Goal: Task Accomplishment & Management: Manage account settings

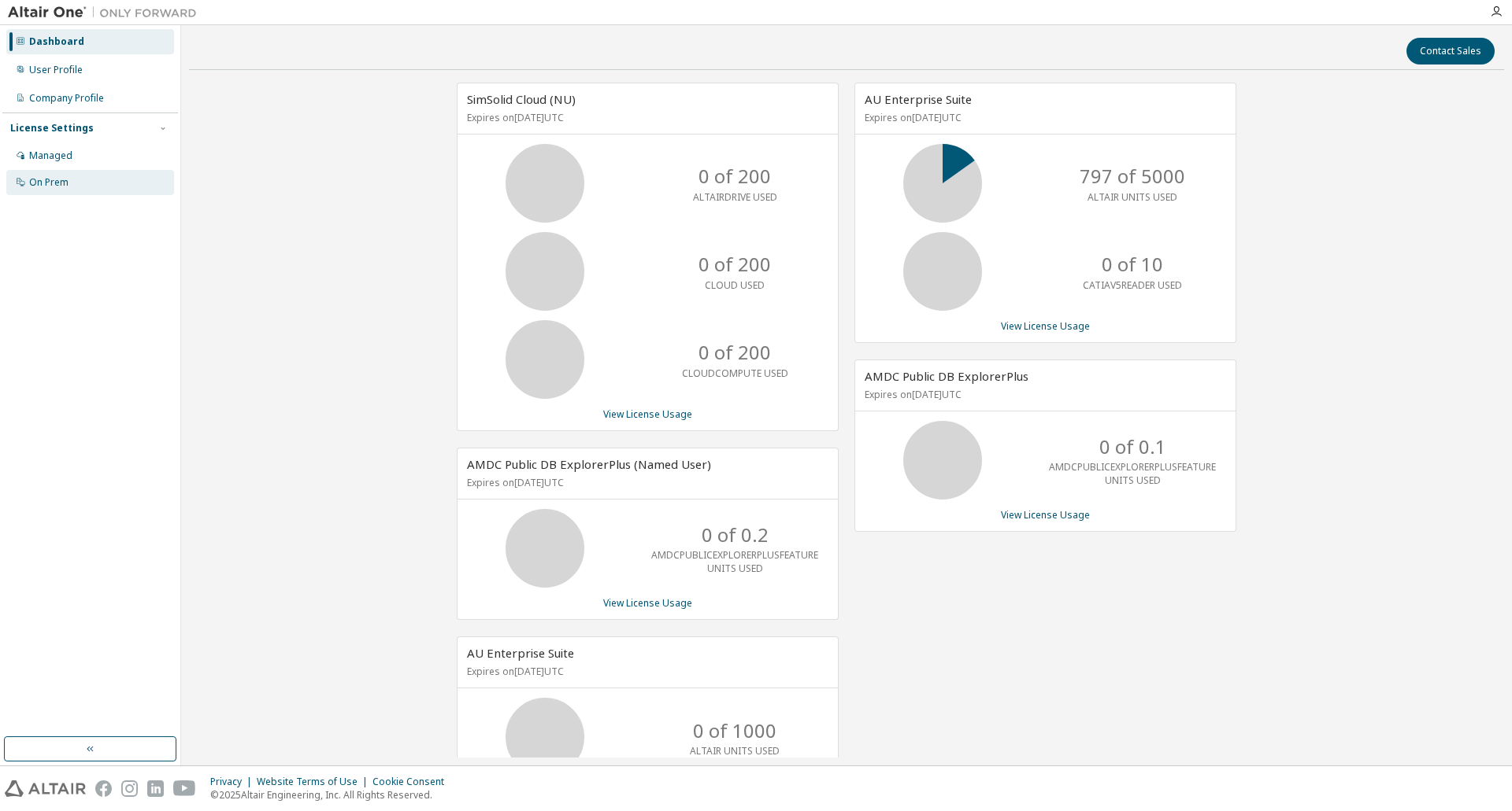
click at [68, 181] on div "On Prem" at bounding box center [89, 182] width 167 height 25
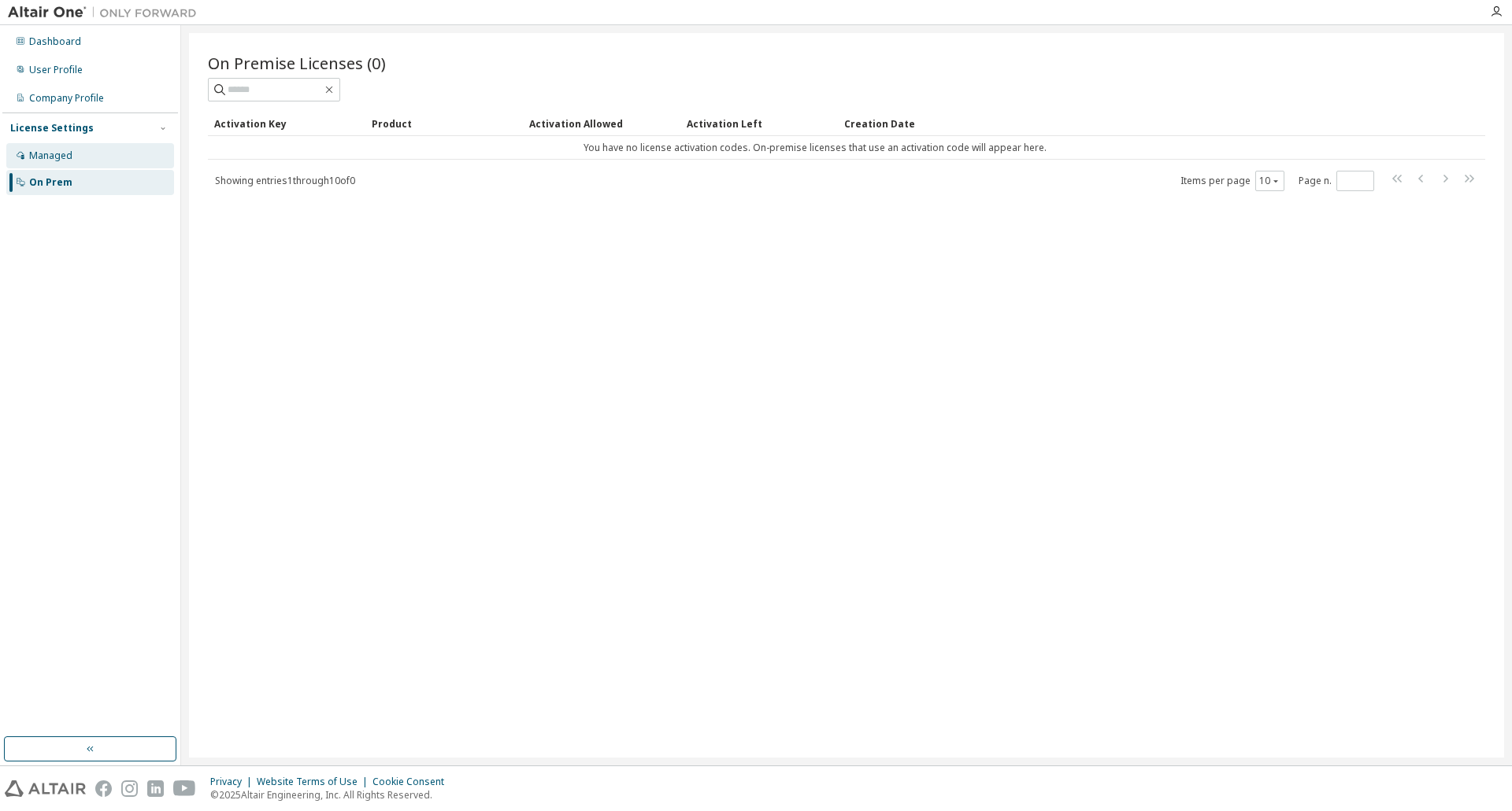
click at [63, 160] on div "Managed" at bounding box center [50, 155] width 44 height 13
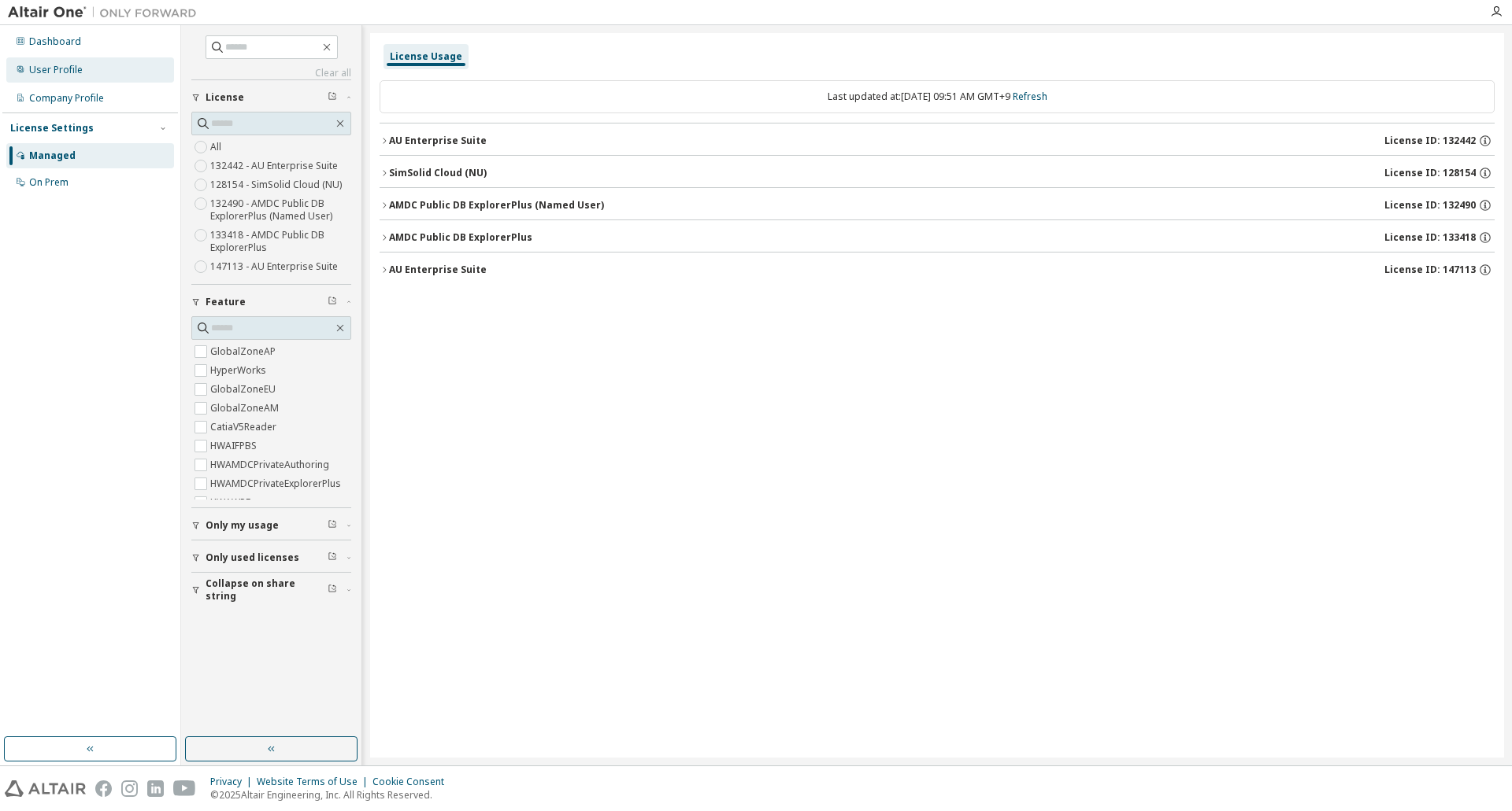
click at [50, 69] on div "User Profile" at bounding box center [55, 69] width 53 height 13
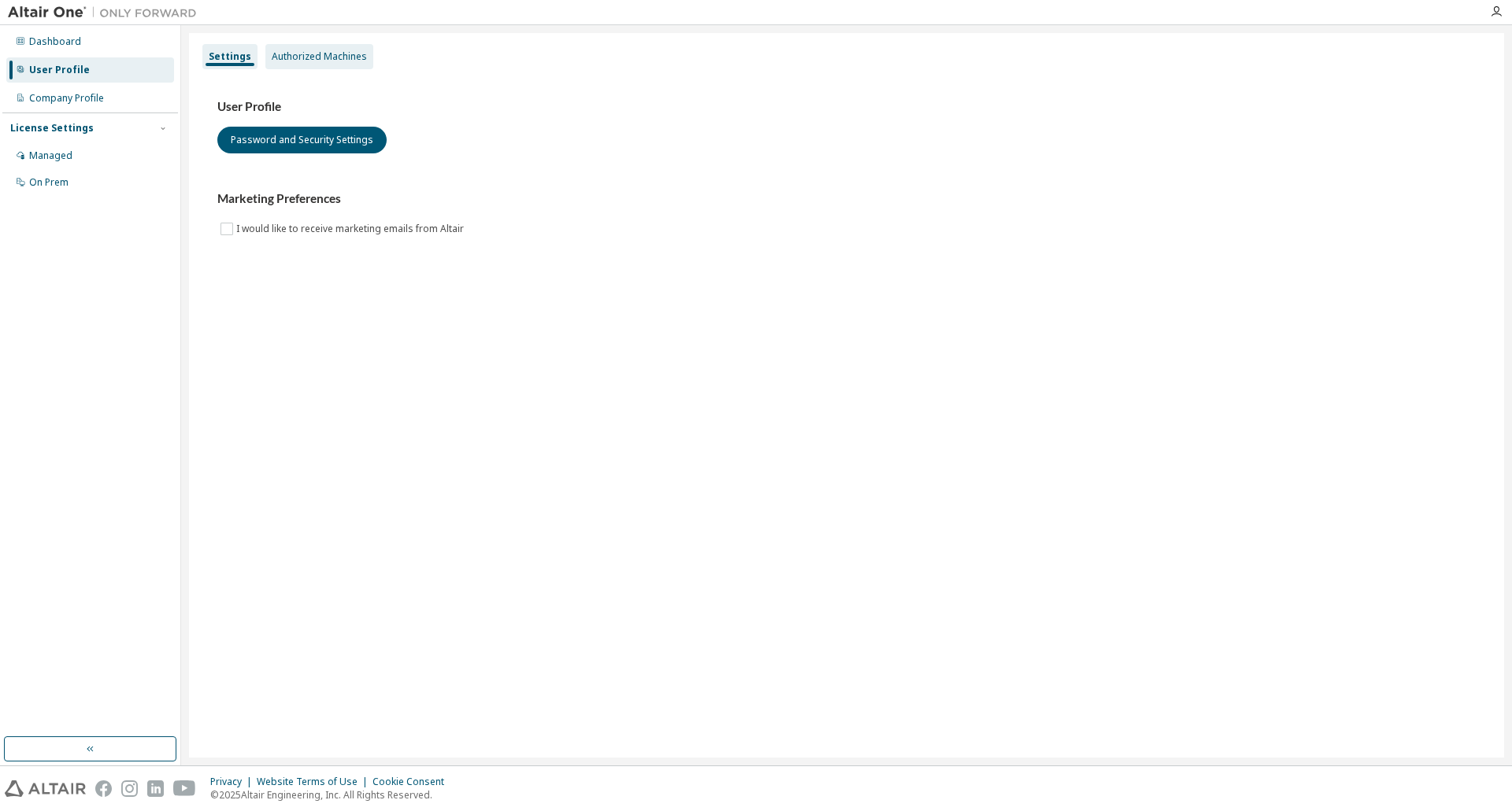
click at [306, 58] on div "Authorized Machines" at bounding box center [320, 56] width 95 height 13
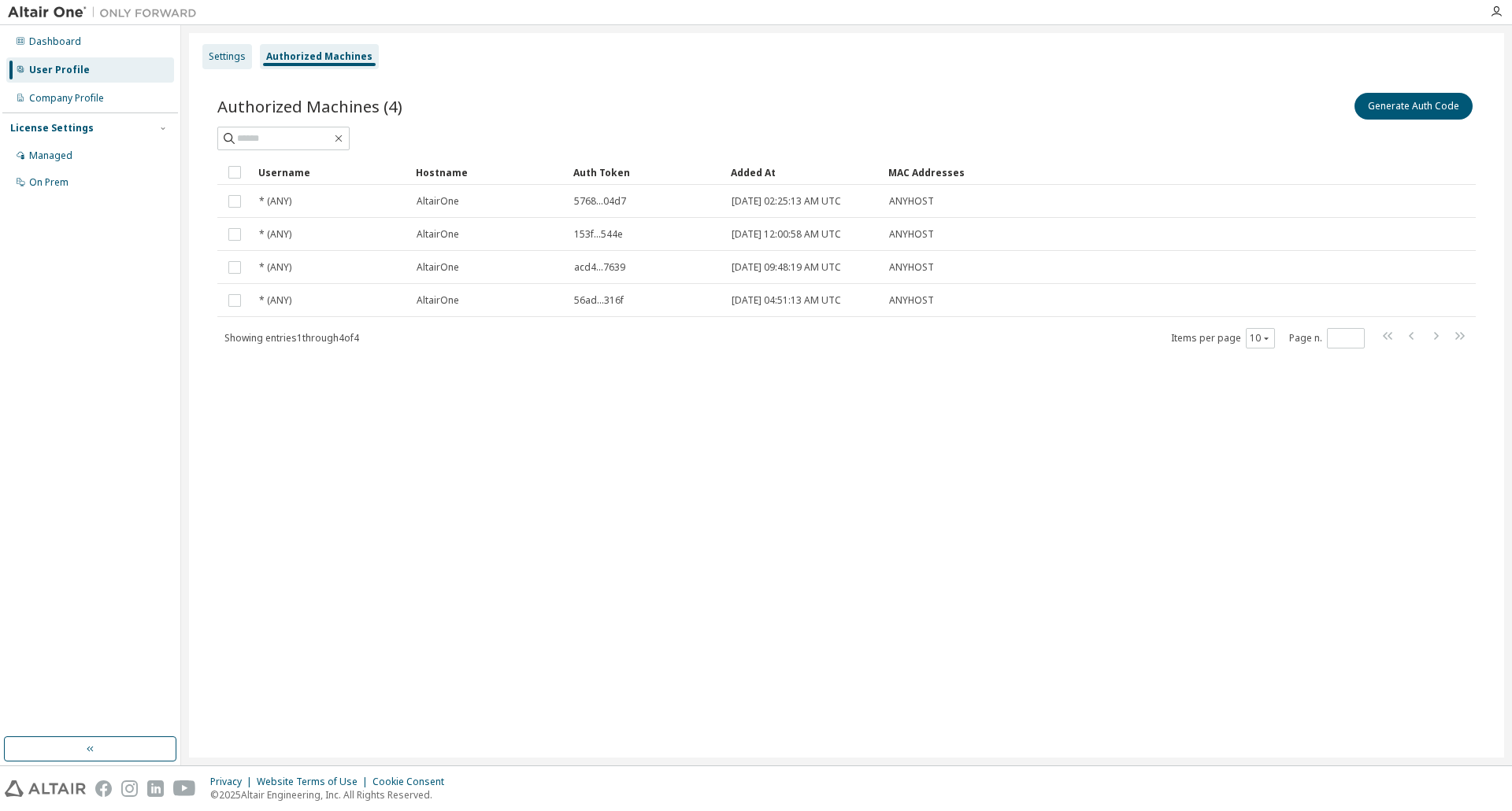
click at [235, 63] on div "Settings" at bounding box center [227, 56] width 49 height 25
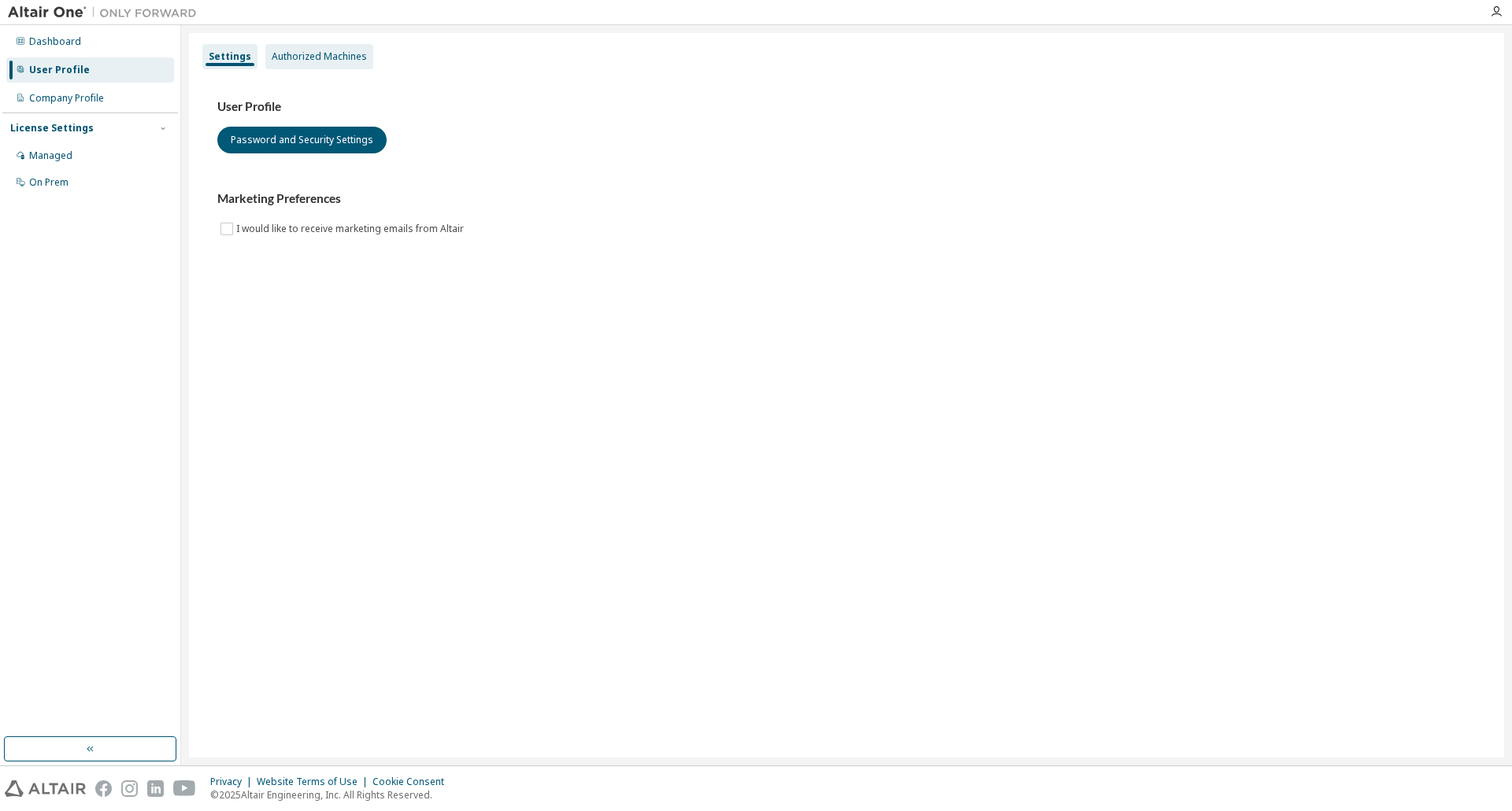
click at [314, 52] on div "Authorized Machines" at bounding box center [320, 56] width 95 height 13
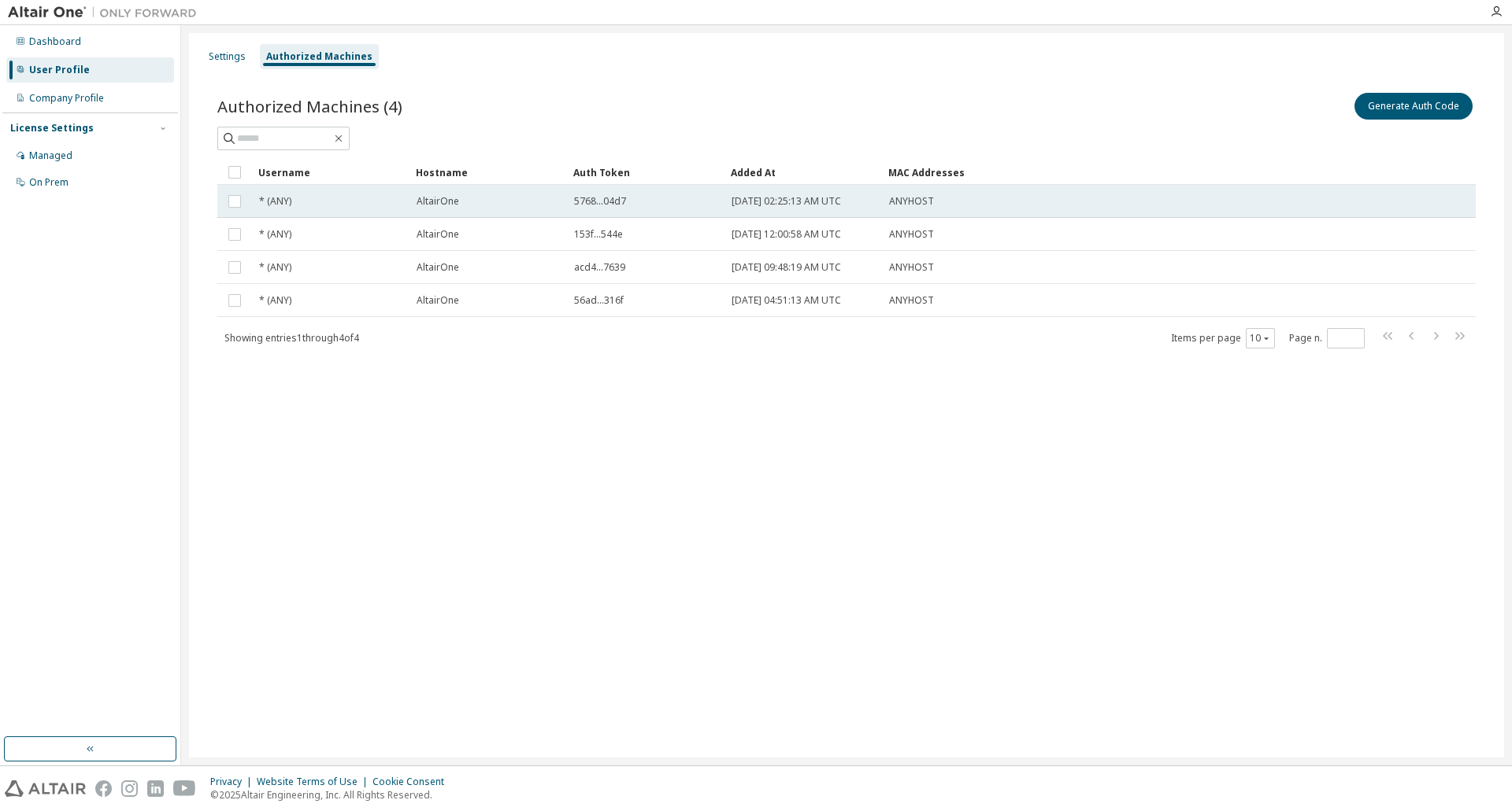
click at [450, 201] on span "AltairOne" at bounding box center [437, 201] width 43 height 13
click at [607, 205] on span "5768...04d7" at bounding box center [600, 201] width 52 height 13
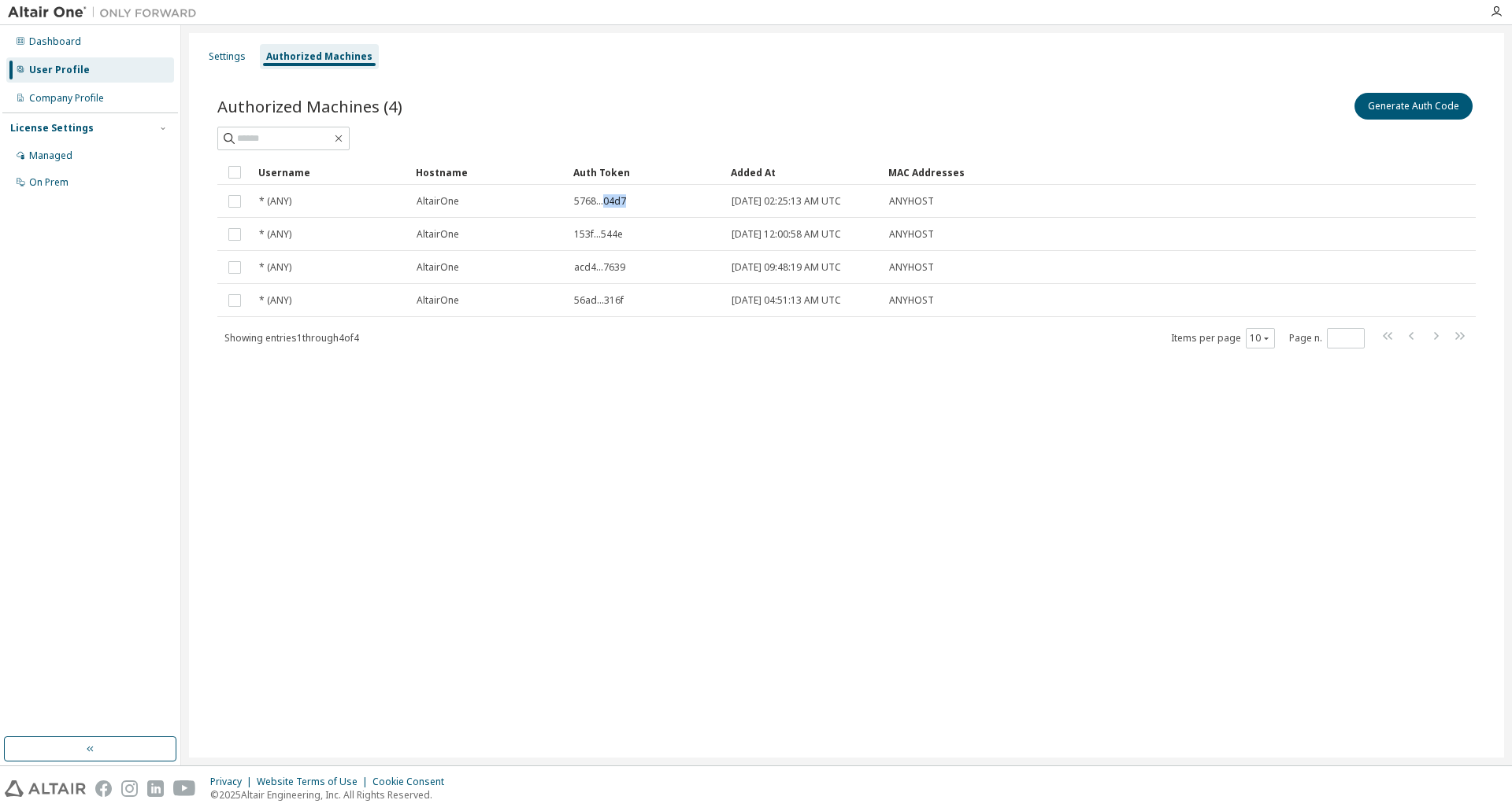
click at [607, 205] on span "5768...04d7" at bounding box center [600, 201] width 52 height 13
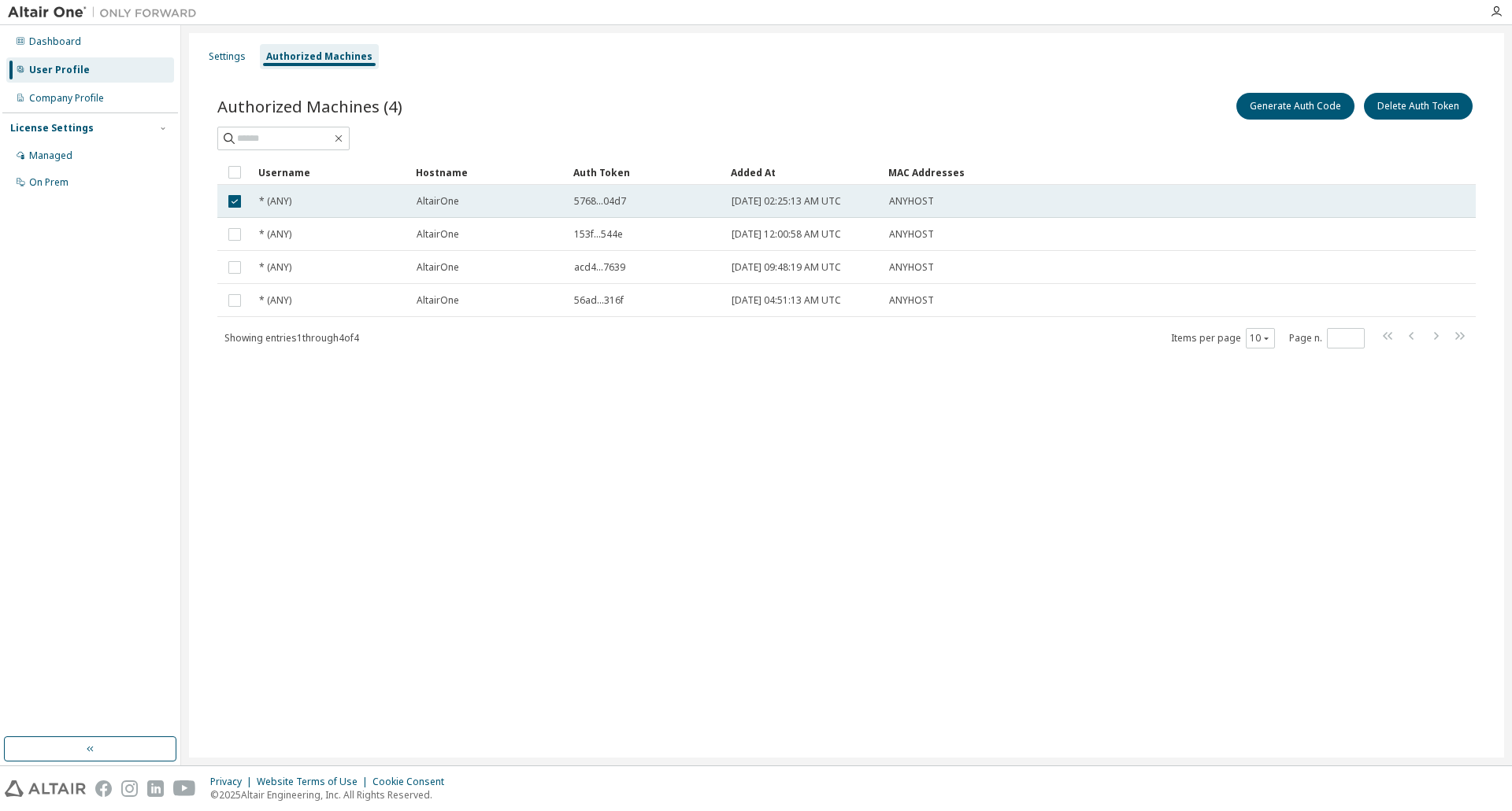
click at [596, 199] on span "5768...04d7" at bounding box center [600, 201] width 52 height 13
click at [602, 198] on span "5768...04d7" at bounding box center [600, 201] width 52 height 13
click at [601, 199] on span "5768...04d7" at bounding box center [600, 201] width 52 height 13
drag, startPoint x: 588, startPoint y: 204, endPoint x: 520, endPoint y: 412, distance: 218.8
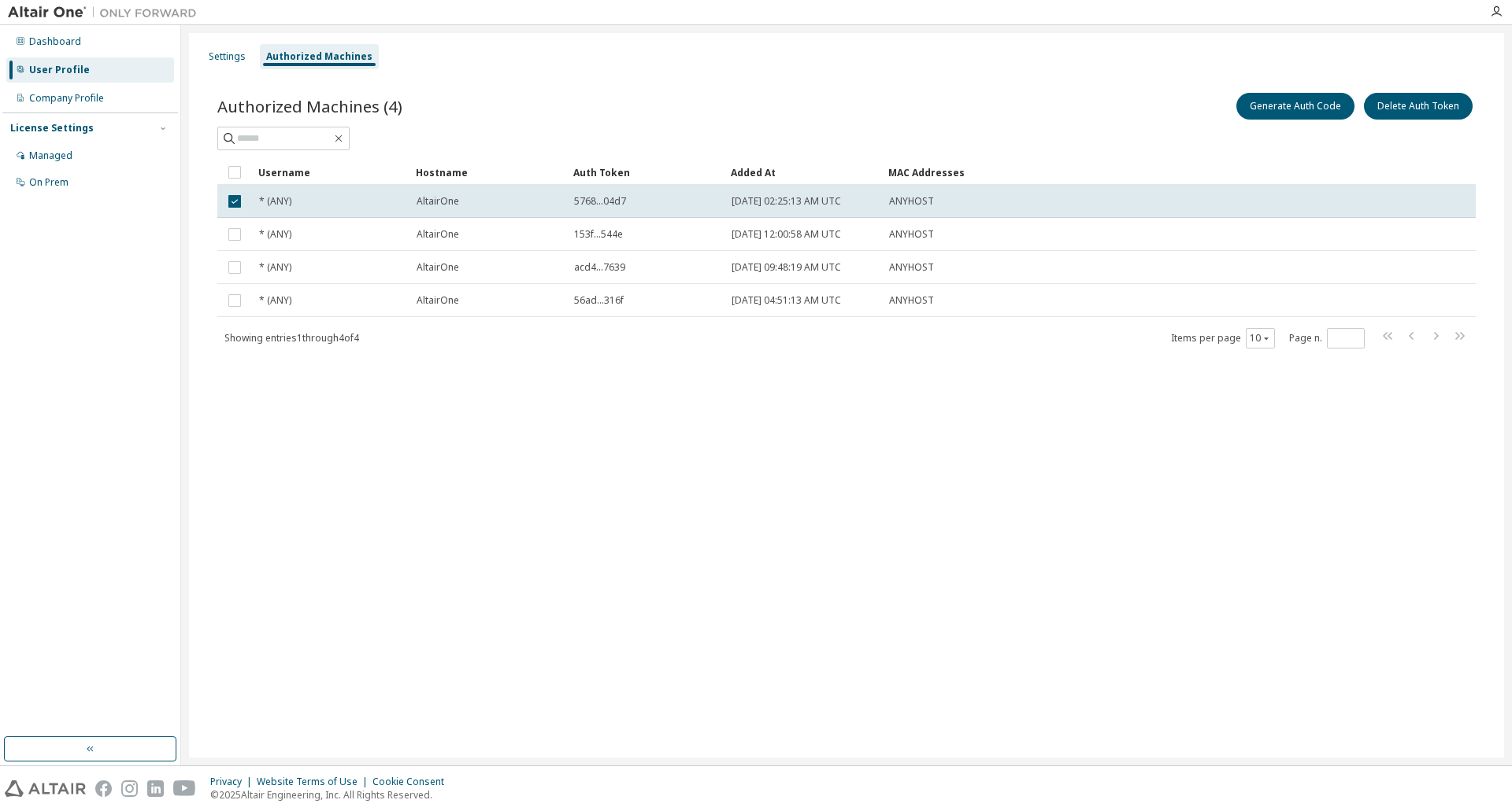
click at [520, 412] on div "Settings Authorized Machines Authorized Machines (4) Generate Auth Code Delete …" at bounding box center [846, 395] width 1315 height 725
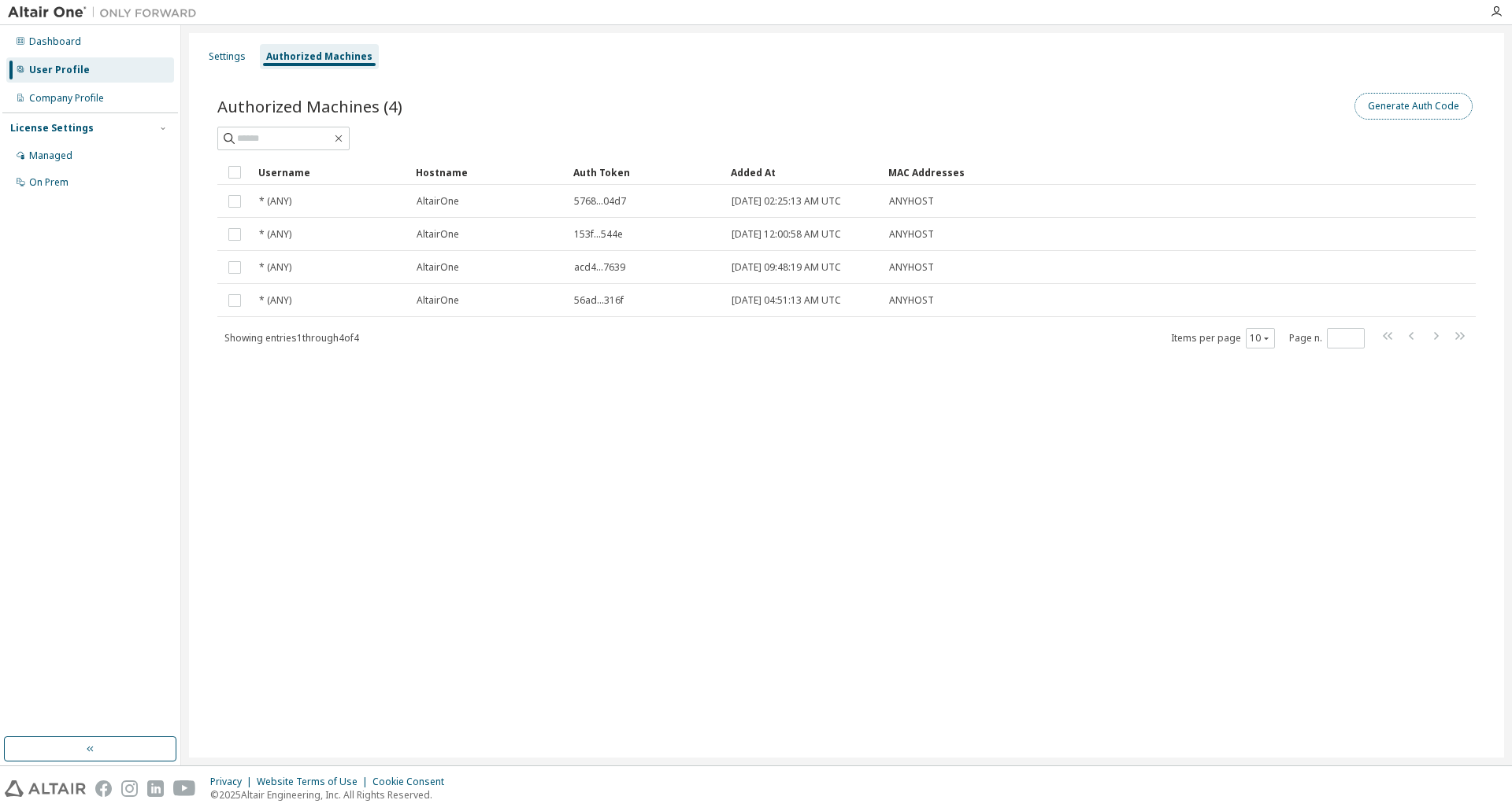
click at [1390, 108] on button "Generate Auth Code" at bounding box center [1413, 106] width 118 height 27
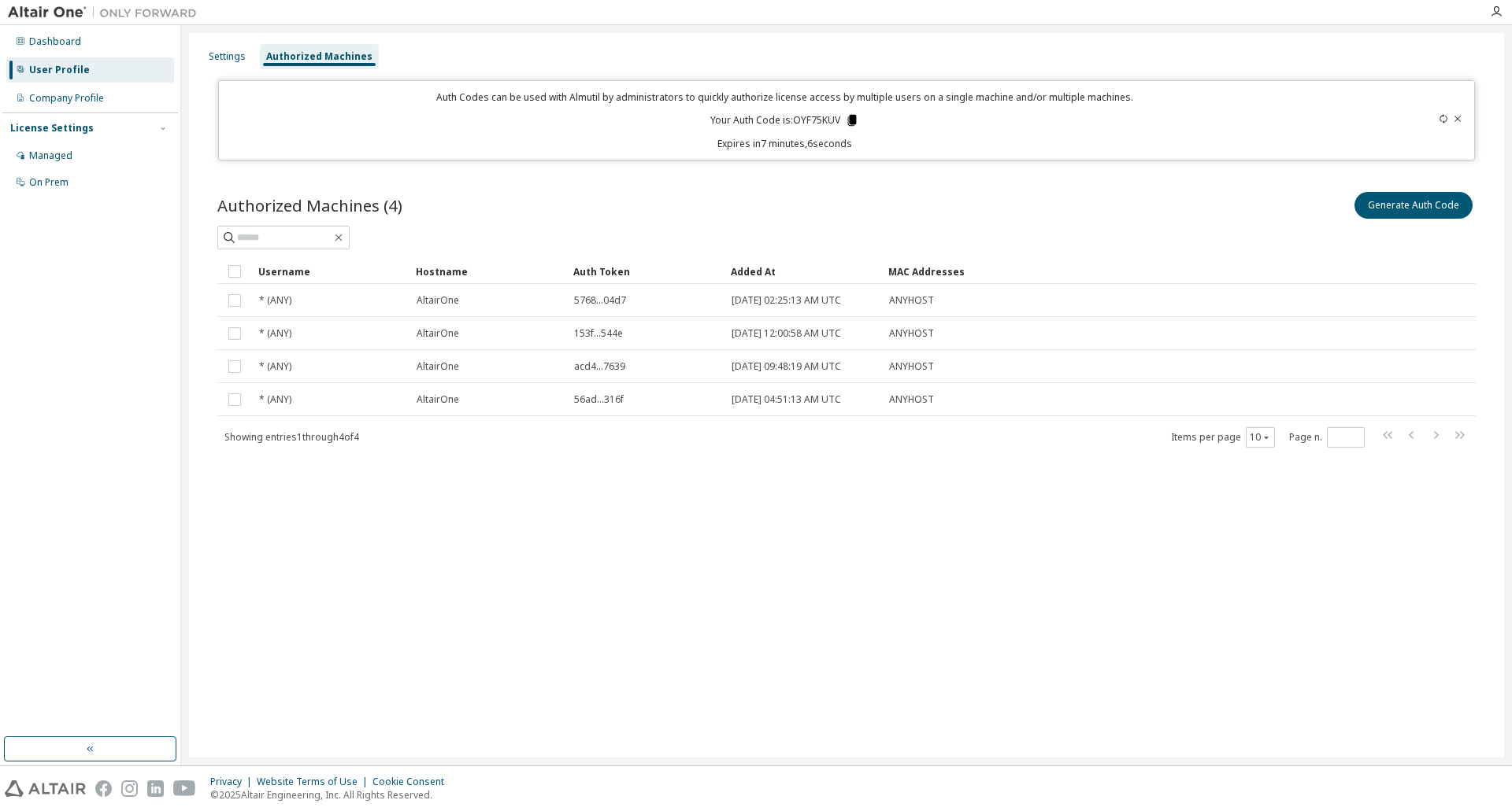
click at [850, 122] on icon at bounding box center [852, 120] width 9 height 11
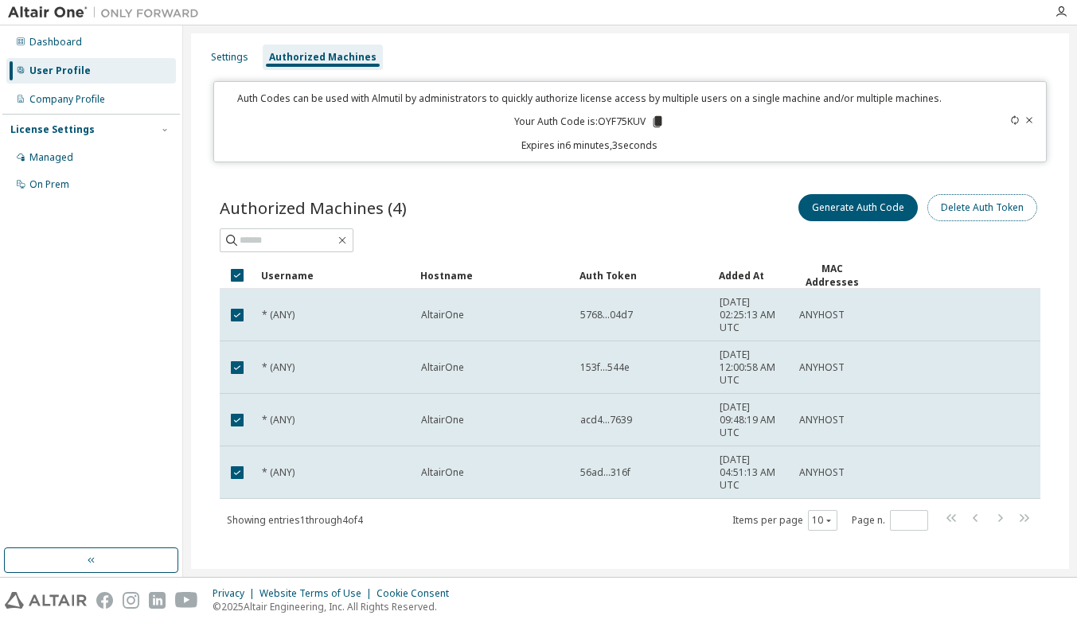
click at [973, 212] on button "Delete Auth Token" at bounding box center [982, 207] width 110 height 27
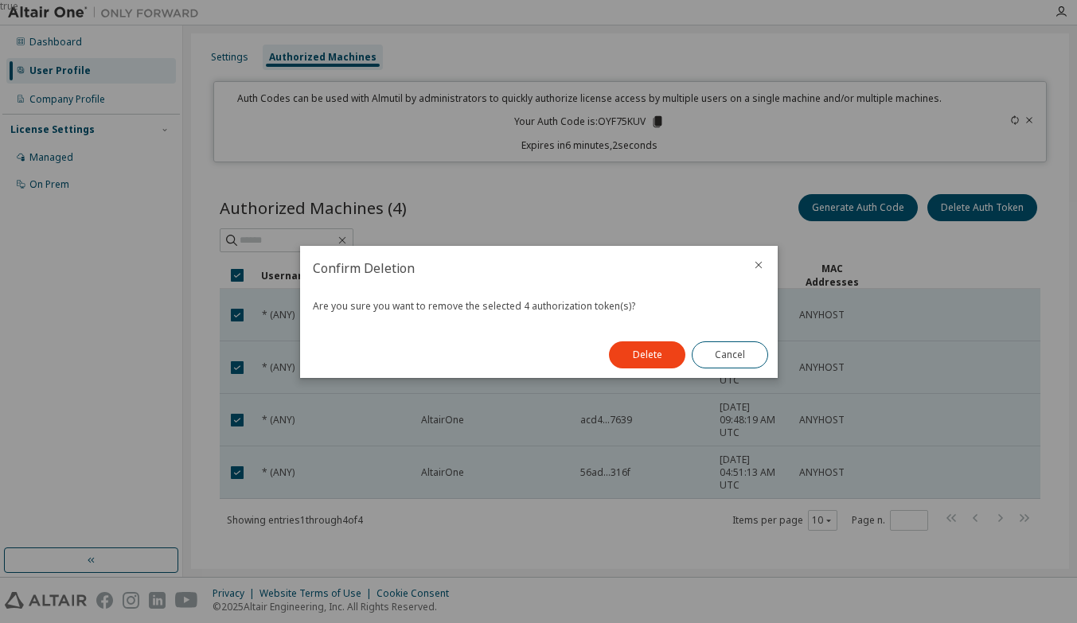
click at [629, 361] on button "Delete" at bounding box center [647, 354] width 76 height 27
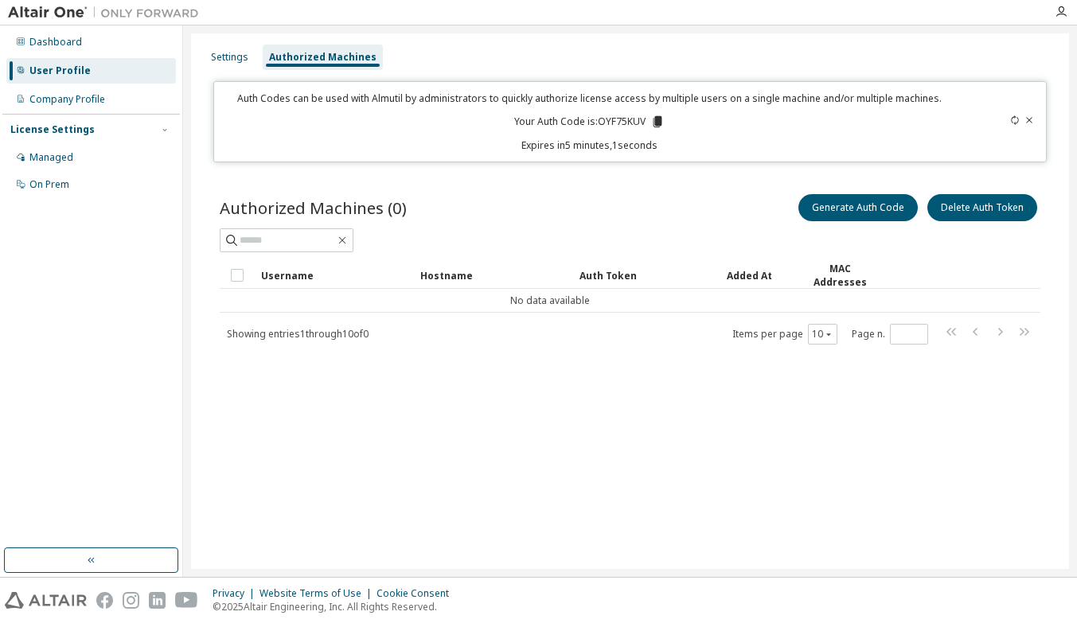
click at [1013, 117] on icon at bounding box center [1013, 120] width 7 height 10
click at [1028, 121] on icon at bounding box center [1029, 120] width 6 height 6
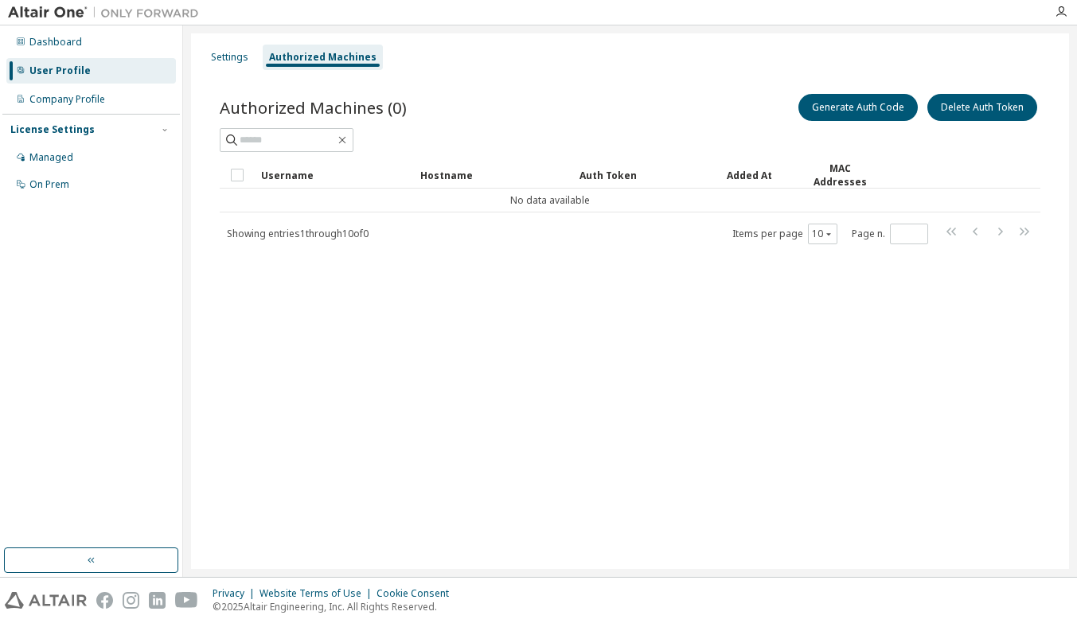
click at [521, 371] on div "Settings Authorized Machines Authorized Machines (0) Generate Auth Code Delete …" at bounding box center [630, 300] width 878 height 535
click at [54, 93] on div "Company Profile" at bounding box center [67, 99] width 76 height 13
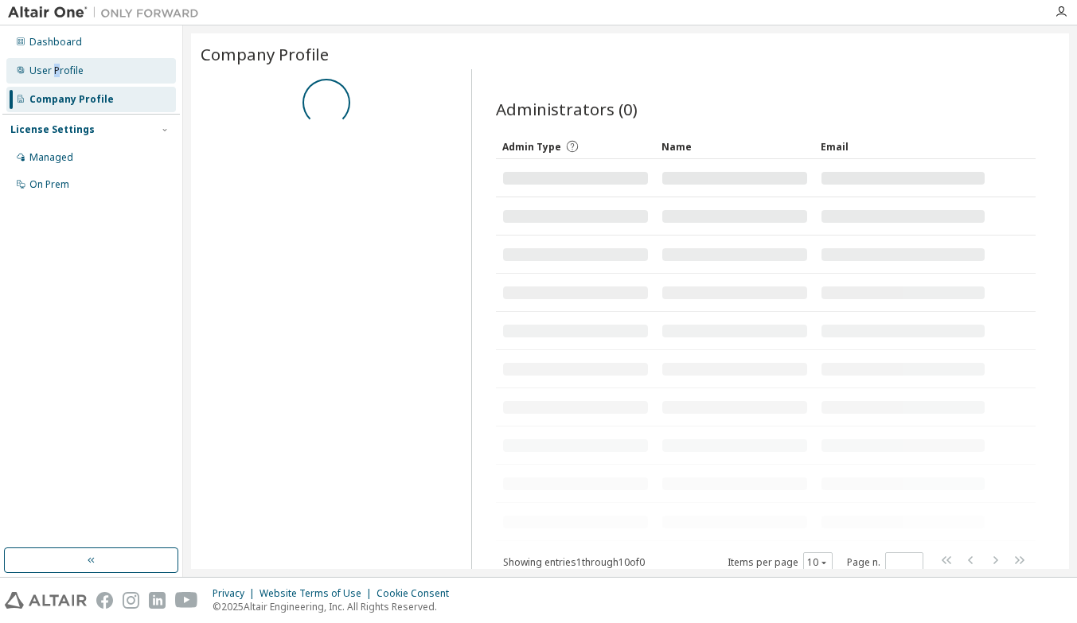
click at [54, 71] on div "User Profile" at bounding box center [56, 70] width 54 height 13
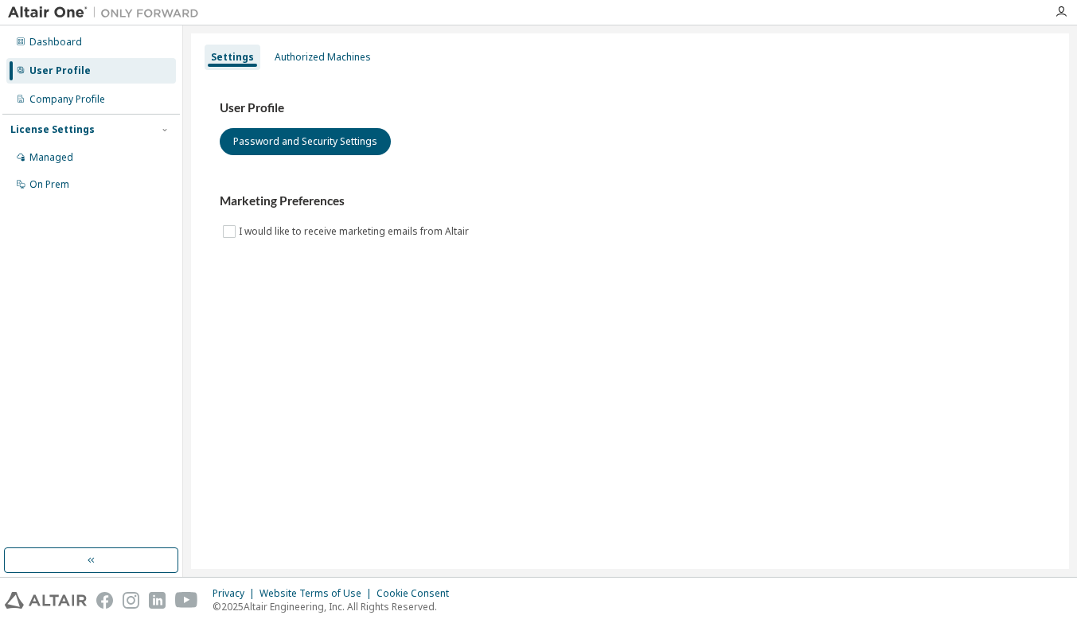
drag, startPoint x: 487, startPoint y: 473, endPoint x: 458, endPoint y: 430, distance: 51.6
click at [480, 464] on div "Settings Authorized Machines User Profile Password and Security Settings Market…" at bounding box center [630, 300] width 878 height 535
click at [322, 52] on div "Authorized Machines" at bounding box center [323, 57] width 96 height 13
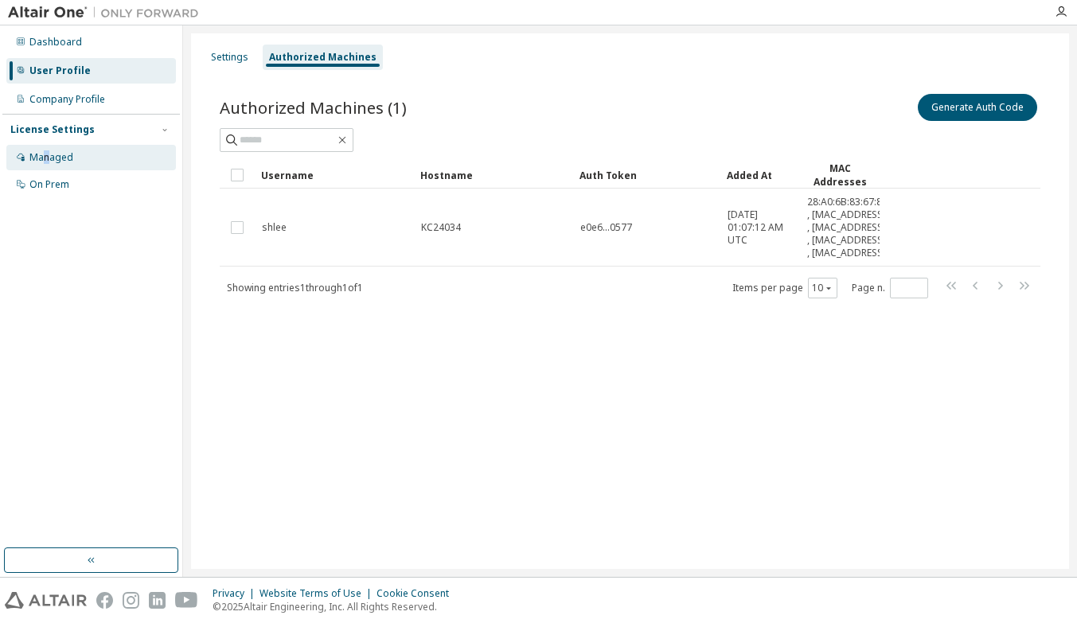
click at [47, 154] on div "Managed" at bounding box center [51, 157] width 44 height 13
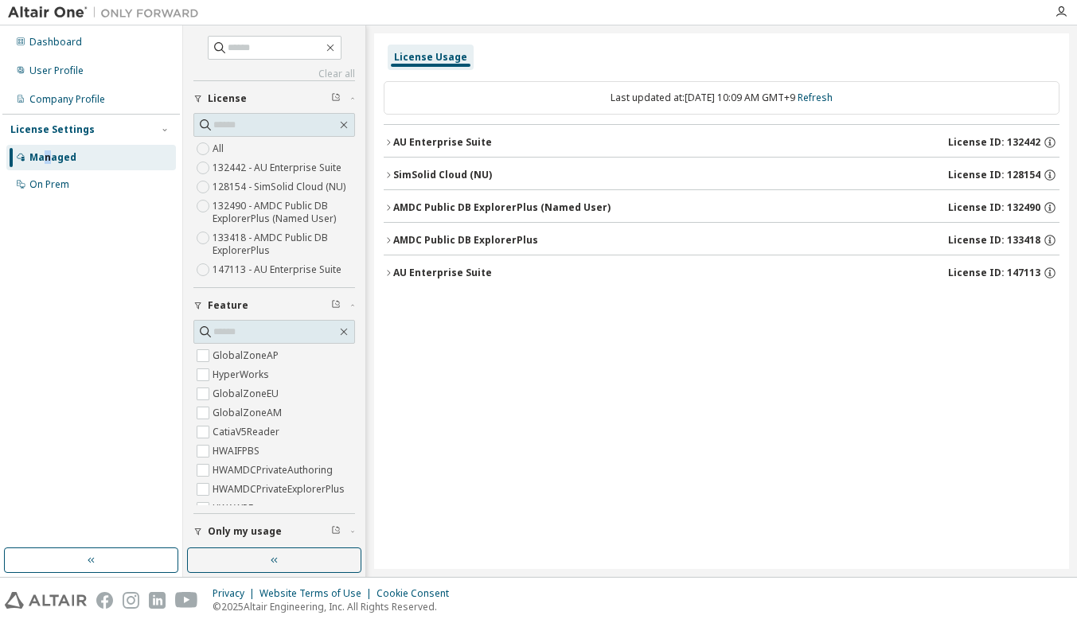
click at [239, 533] on span "Only my usage" at bounding box center [245, 531] width 74 height 13
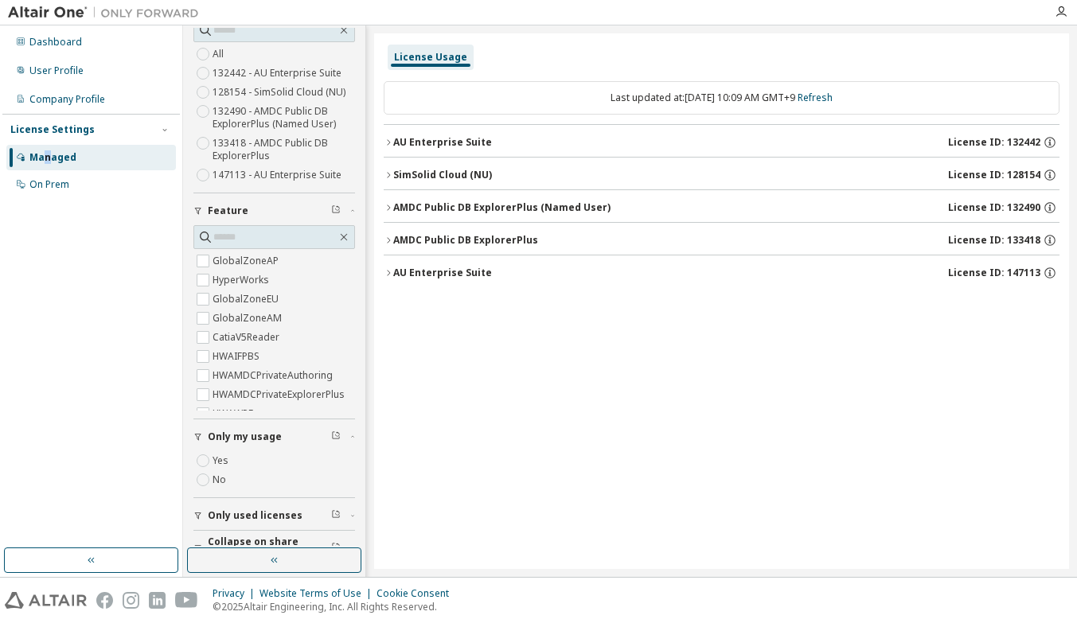
scroll to position [119, 0]
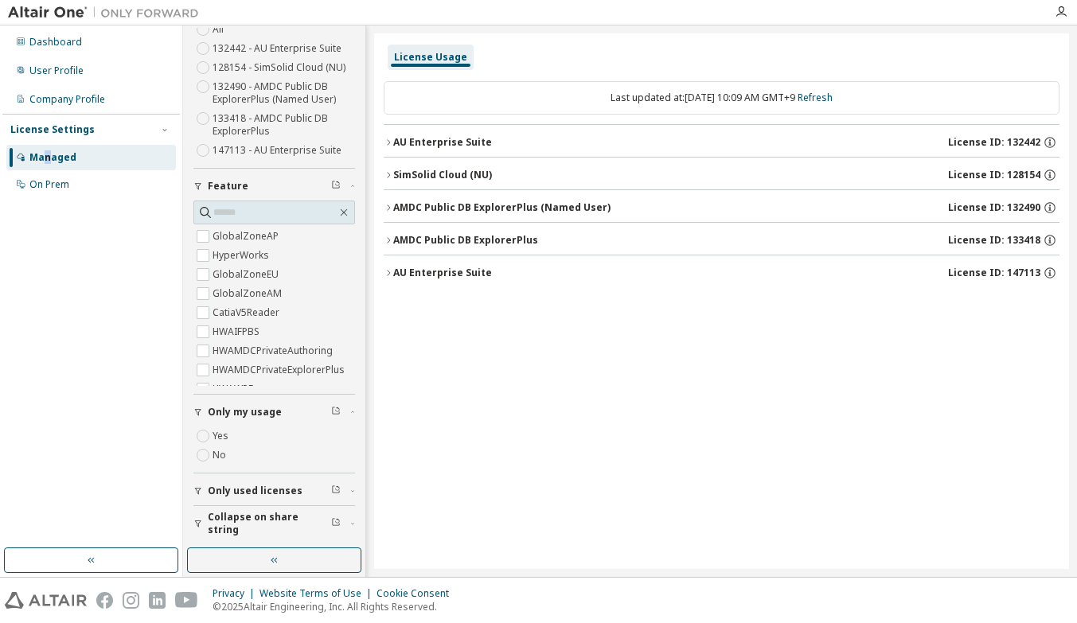
click at [387, 141] on icon "button" at bounding box center [389, 143] width 10 height 10
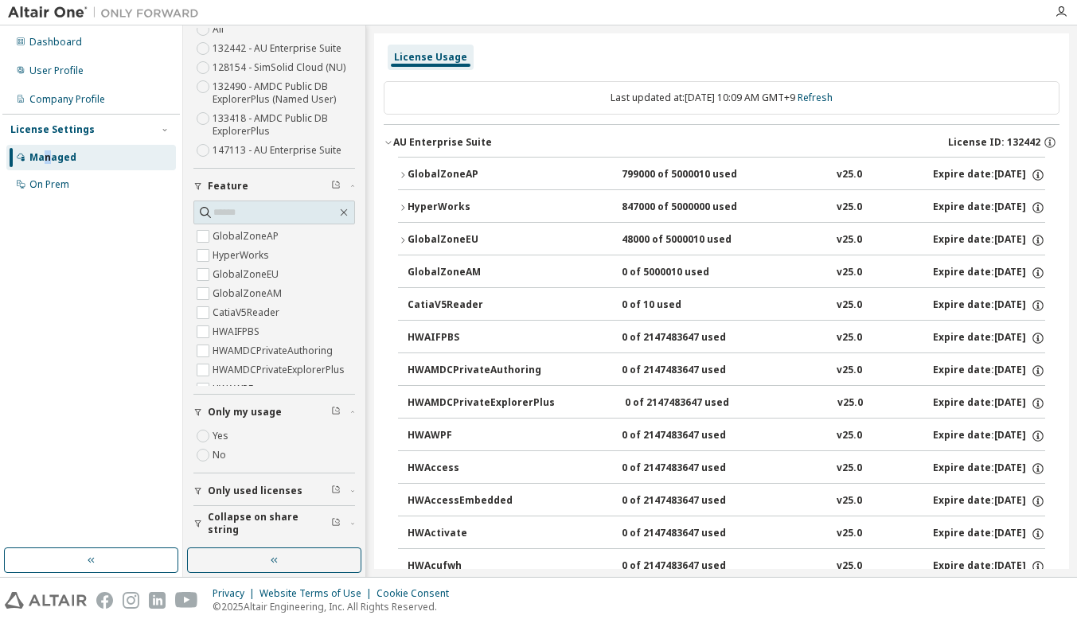
click at [389, 141] on icon "button" at bounding box center [389, 143] width 10 height 10
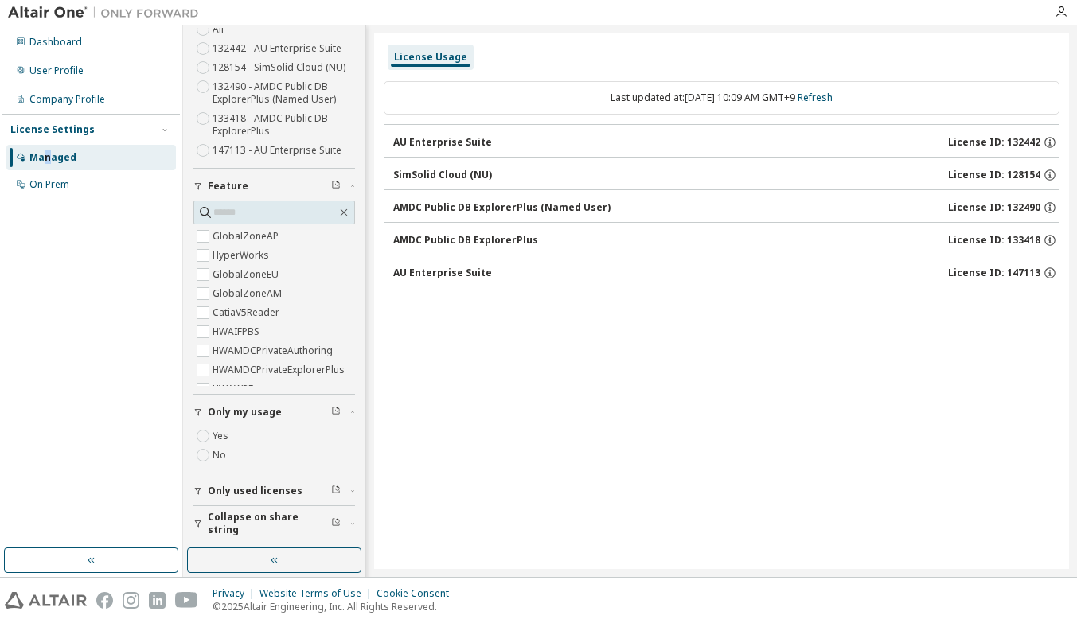
click at [256, 494] on span "Only used licenses" at bounding box center [255, 491] width 95 height 13
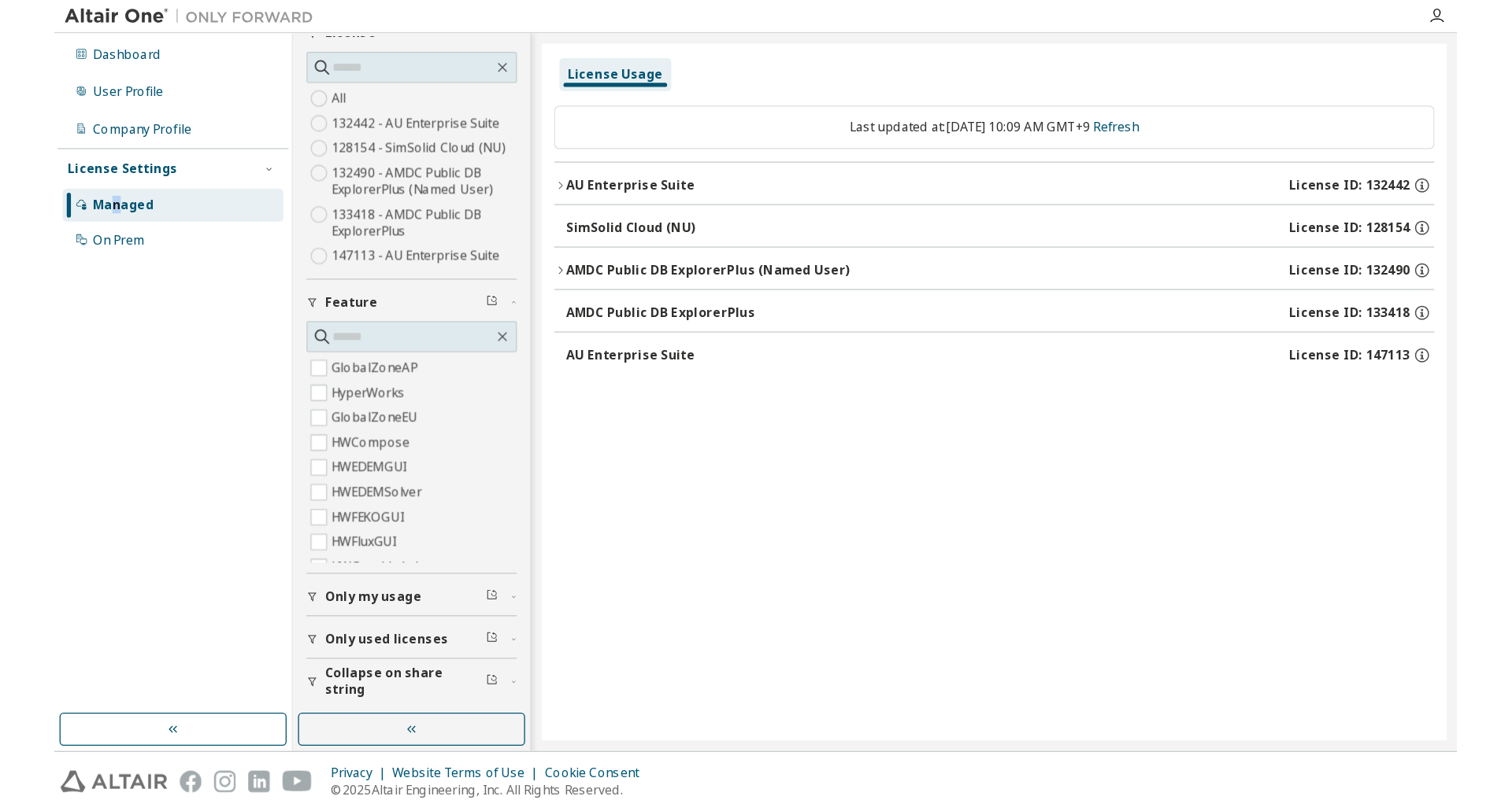
scroll to position [0, 0]
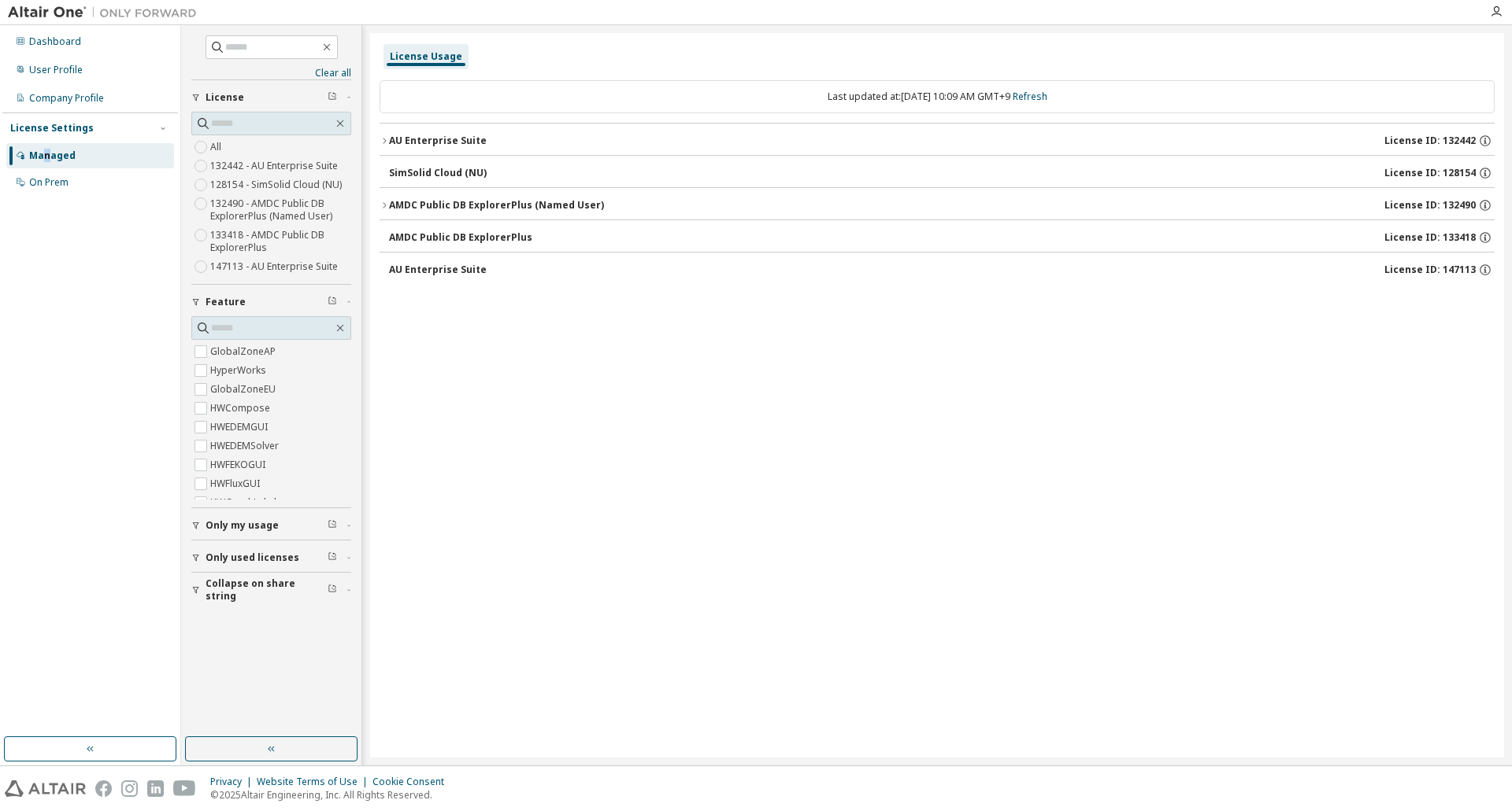
click at [220, 524] on span "Only my usage" at bounding box center [242, 525] width 73 height 13
click at [384, 140] on icon "button" at bounding box center [385, 141] width 10 height 10
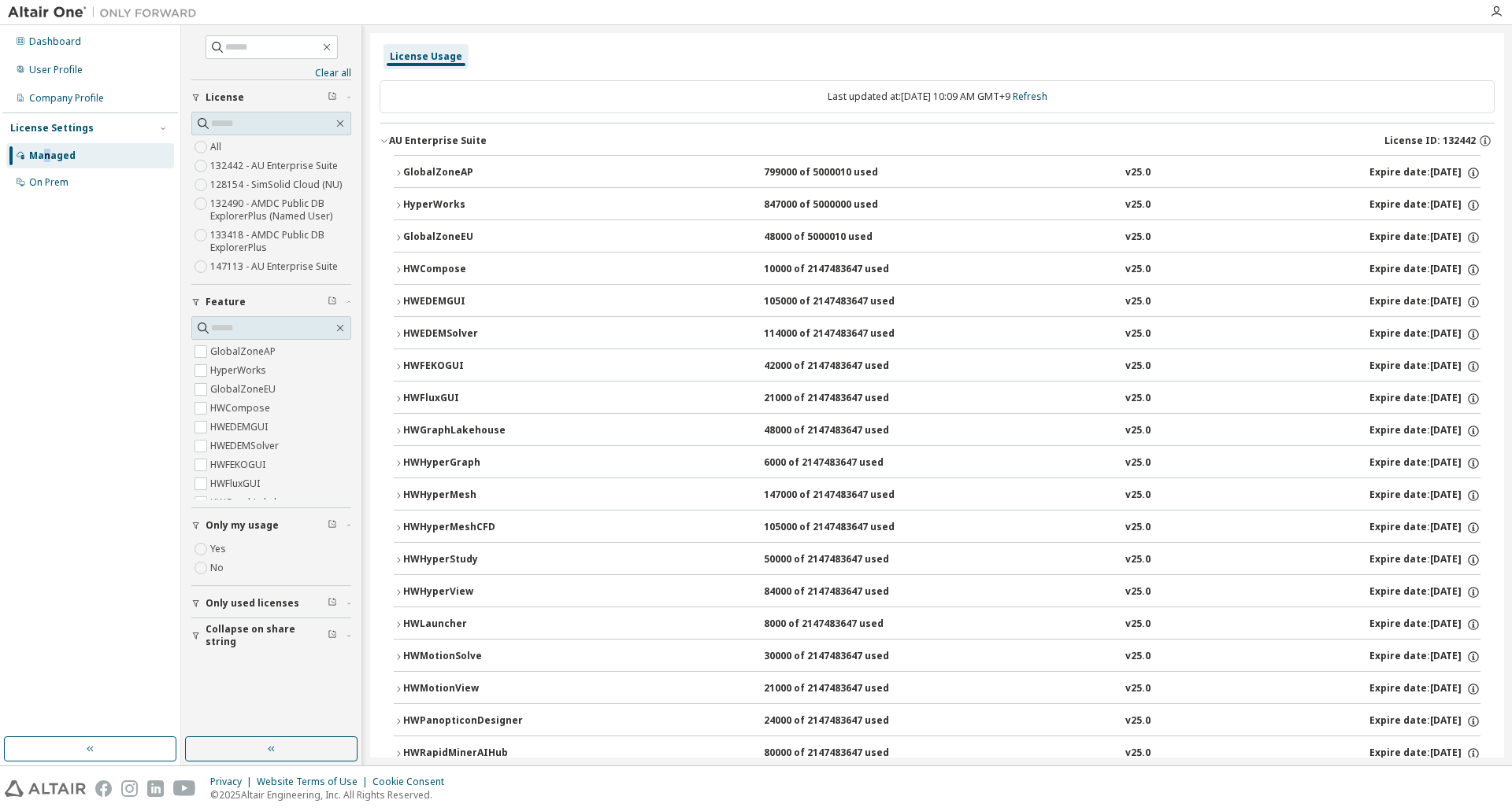
click at [384, 140] on icon "button" at bounding box center [385, 141] width 10 height 10
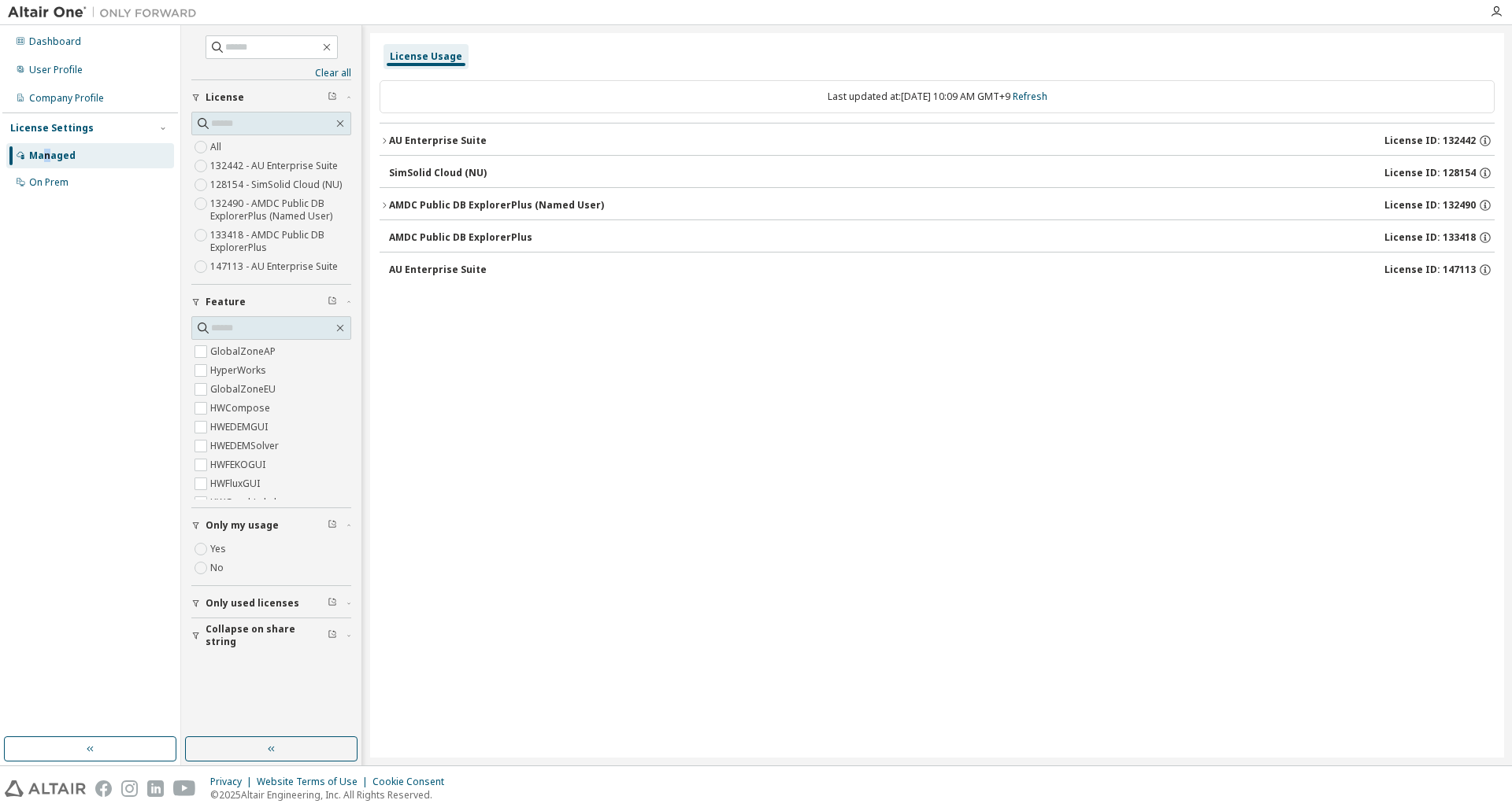
click at [221, 605] on span "Only used licenses" at bounding box center [252, 603] width 94 height 13
click at [199, 522] on icon "button" at bounding box center [196, 526] width 10 height 10
click at [220, 637] on span "Collapse on share string" at bounding box center [266, 635] width 122 height 25
click at [242, 610] on button "Only used licenses" at bounding box center [271, 603] width 160 height 35
click at [415, 453] on div "License Usage Last updated at: [DATE] 10:10 AM GMT+9 Refresh AU Enterprise Suit…" at bounding box center [937, 395] width 1134 height 725
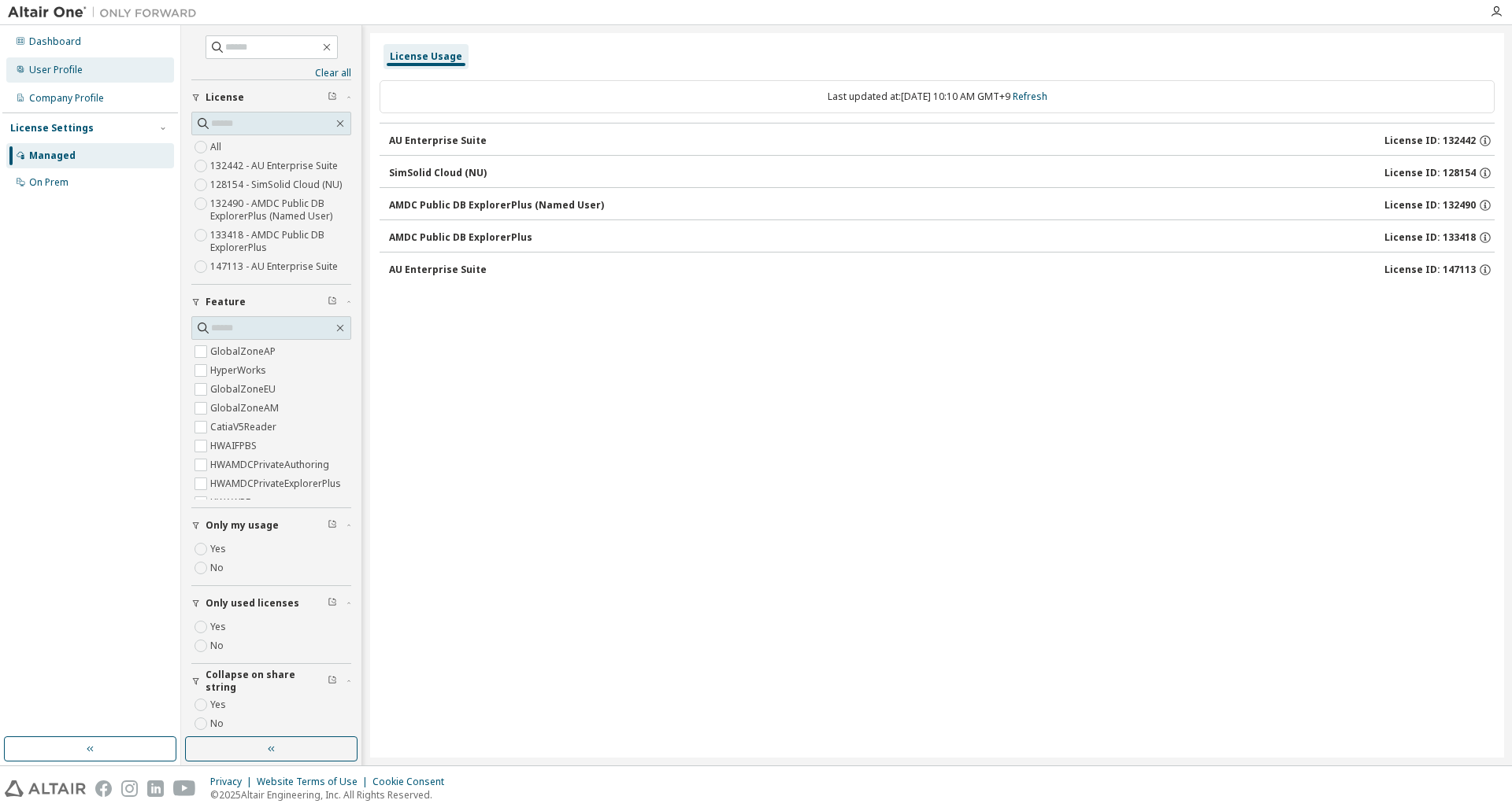
click at [42, 67] on div "User Profile" at bounding box center [55, 69] width 53 height 13
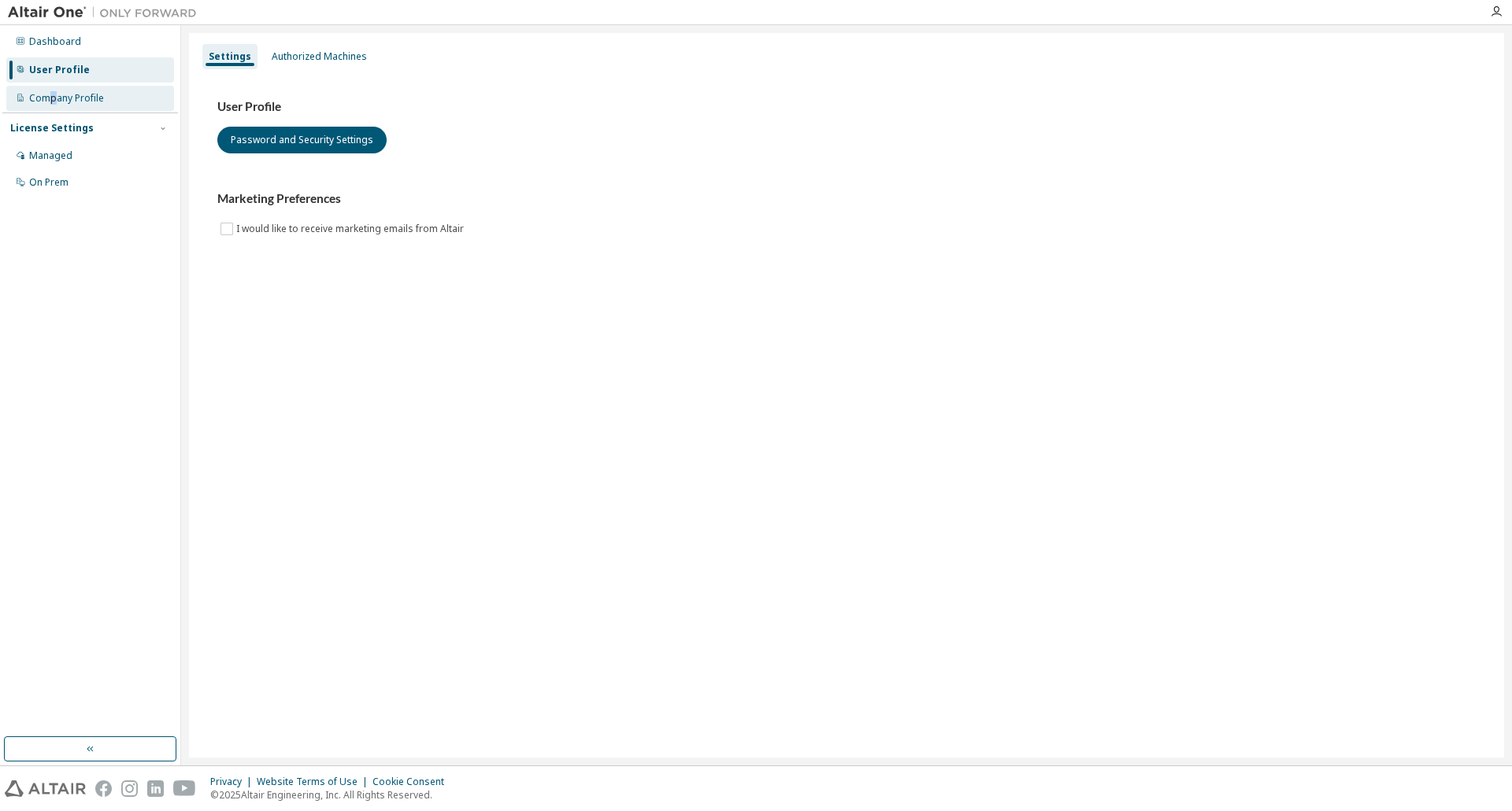
click at [52, 92] on div "Company Profile" at bounding box center [66, 98] width 75 height 13
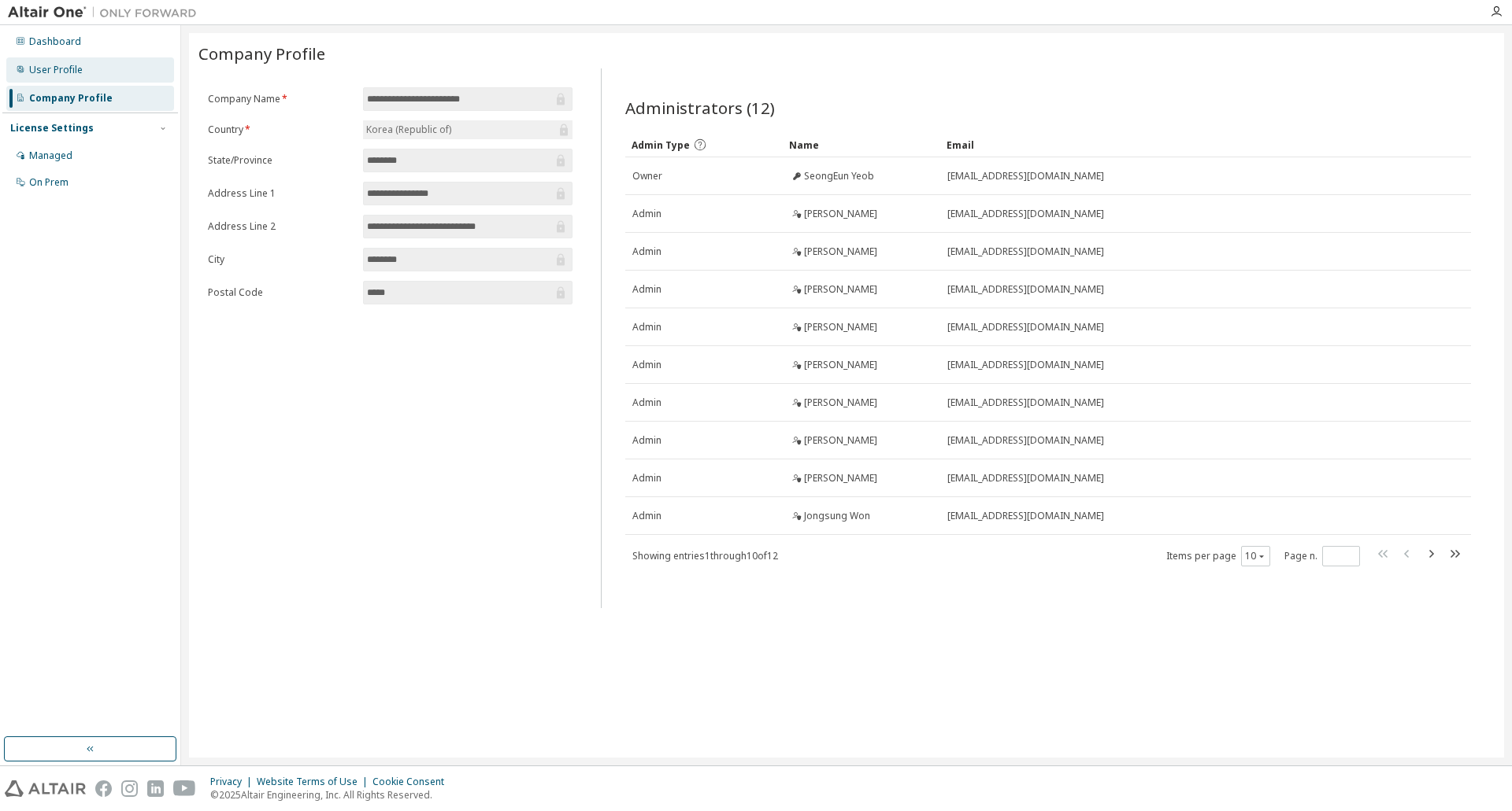
click at [51, 65] on div "User Profile" at bounding box center [55, 69] width 53 height 13
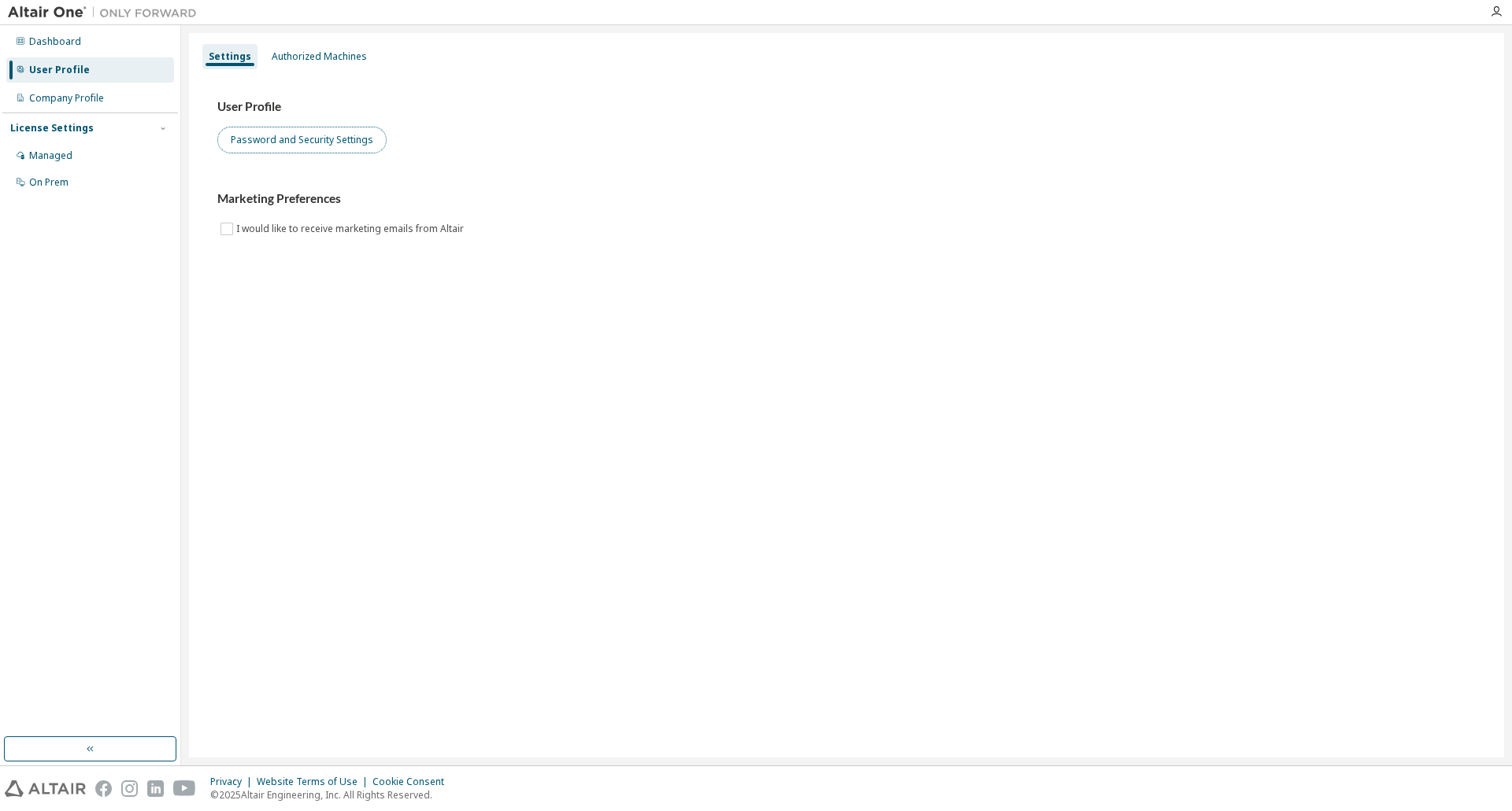
click at [322, 137] on button "Password and Security Settings" at bounding box center [302, 139] width 169 height 27
